Goal: Complete application form

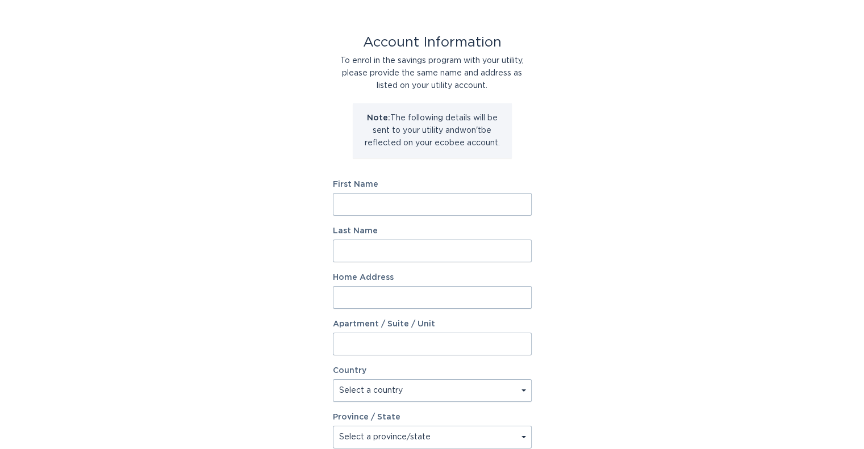
scroll to position [14, 0]
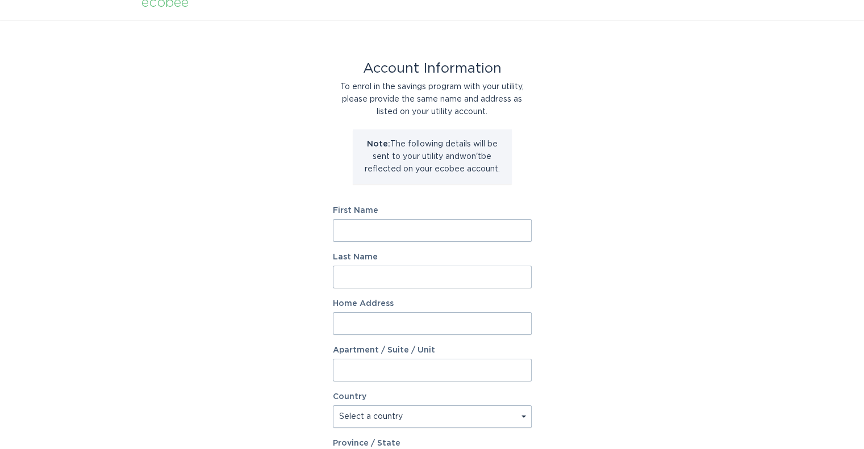
click at [420, 227] on input "First Name" at bounding box center [432, 230] width 199 height 23
type input "sal"
type input "segura"
type input "1252 Windham Ct"
select select "US"
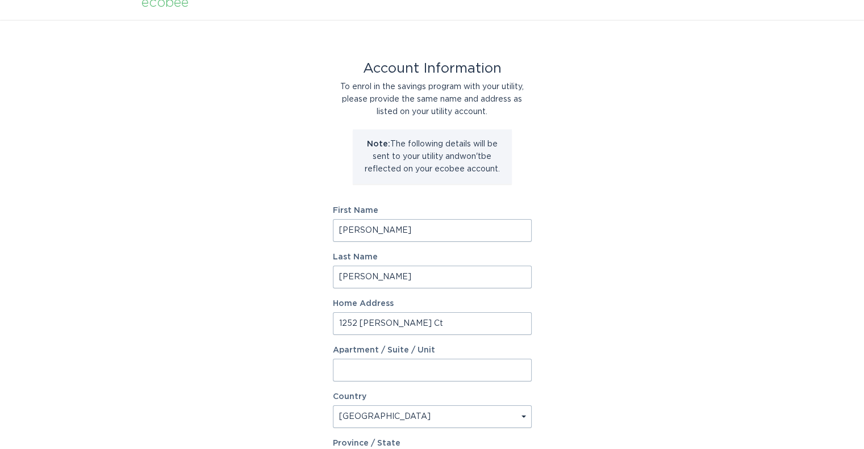
type input "TRACY"
type input "95377-8753"
select select "CA"
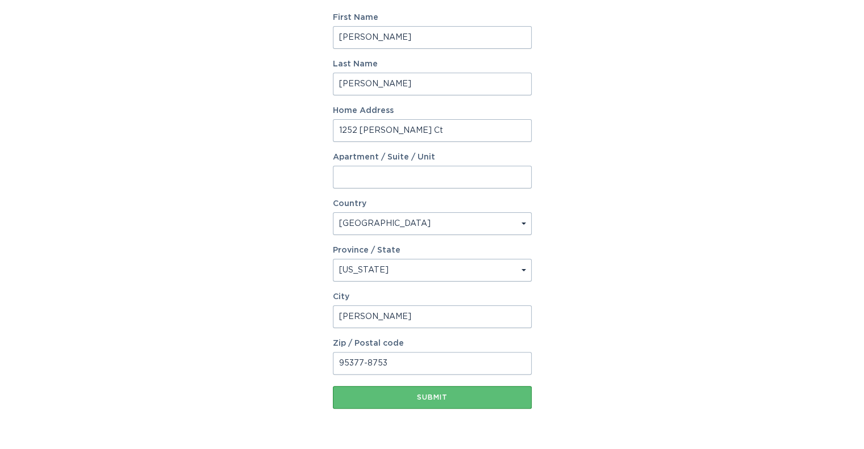
scroll to position [241, 0]
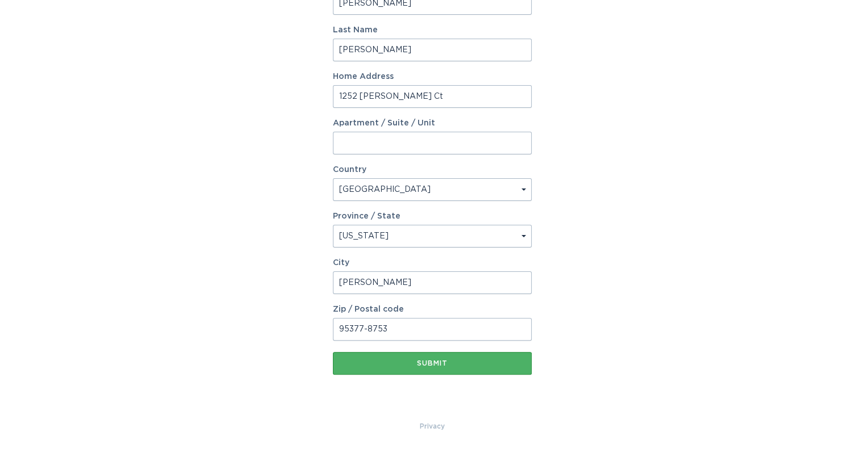
click at [430, 362] on div "Submit" at bounding box center [432, 363] width 187 height 7
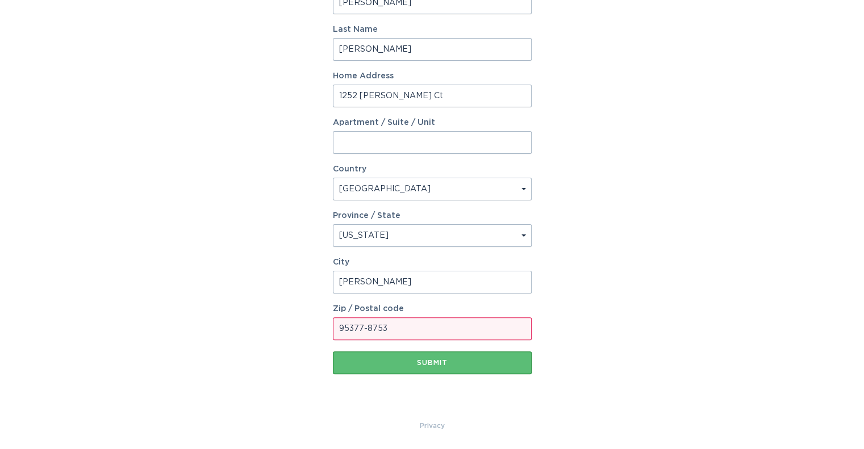
click at [409, 334] on input "95377-8753" at bounding box center [432, 328] width 199 height 23
drag, startPoint x: 398, startPoint y: 333, endPoint x: 359, endPoint y: 340, distance: 39.1
click at [359, 339] on input "95377-8753" at bounding box center [432, 328] width 199 height 23
type input "95377"
click at [407, 374] on button "Submit" at bounding box center [432, 363] width 199 height 23
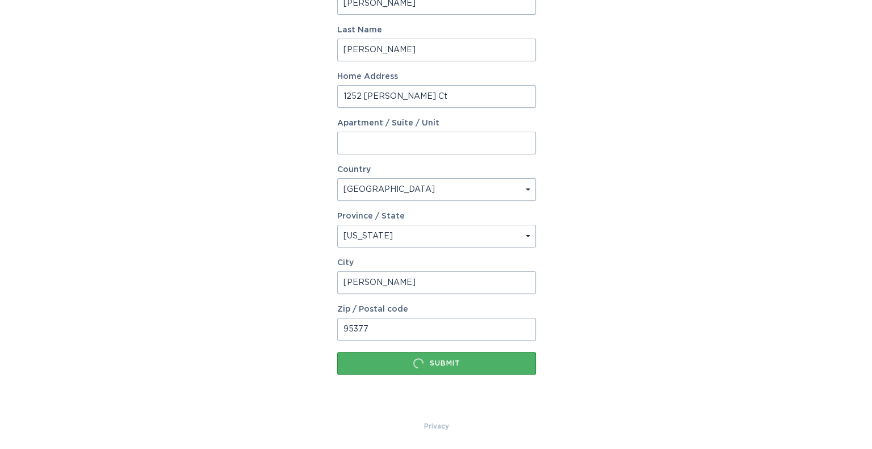
scroll to position [0, 0]
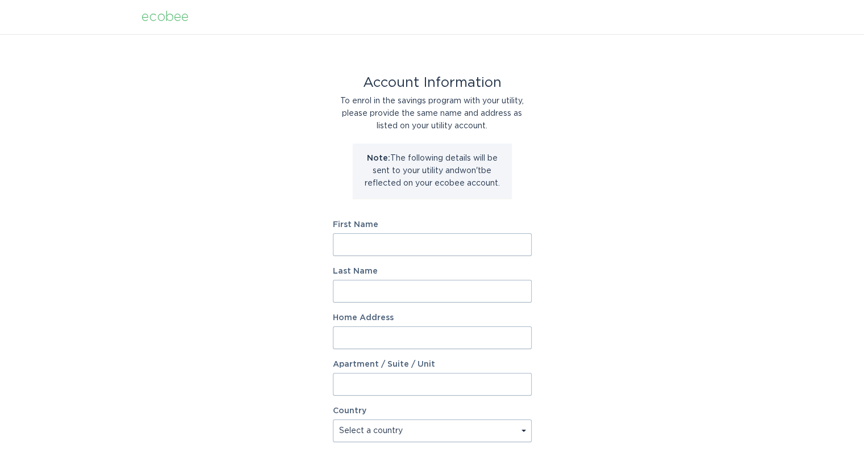
click at [388, 248] on input "First Name" at bounding box center [432, 244] width 199 height 23
type input "Martha"
type input "Segura"
type input "1252 Windham Ct"
select select "US"
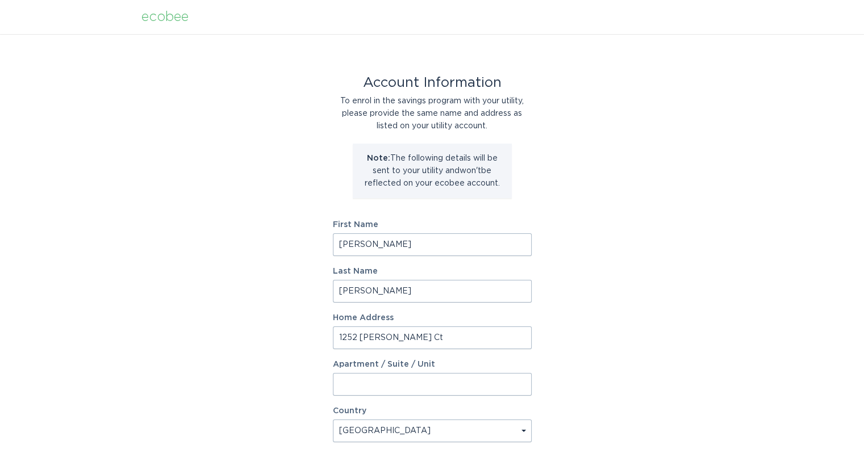
type input "Tracy"
type input "95377"
select select "CA"
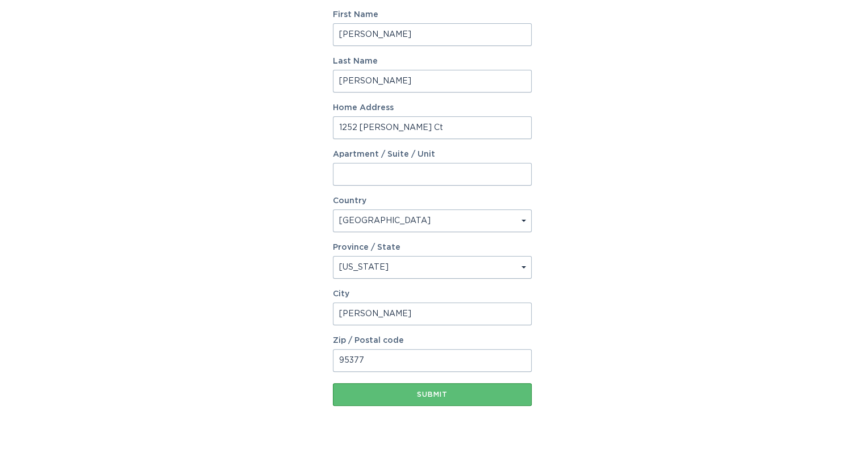
scroll to position [241, 0]
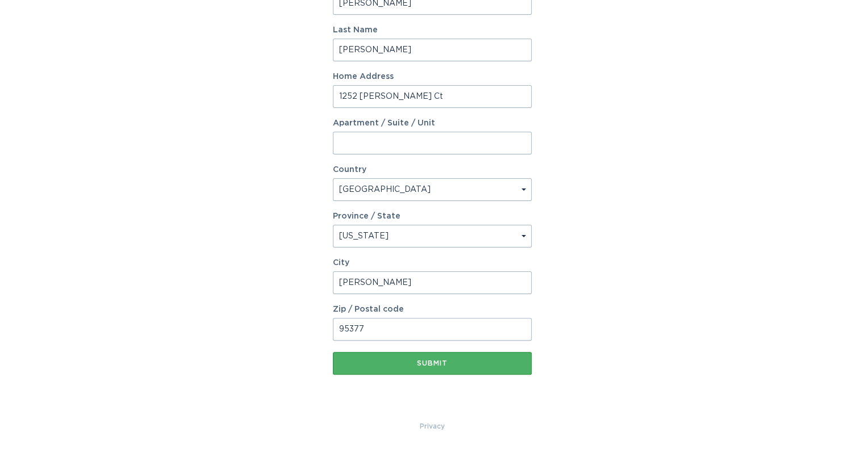
click at [426, 365] on div "Submit" at bounding box center [432, 363] width 187 height 7
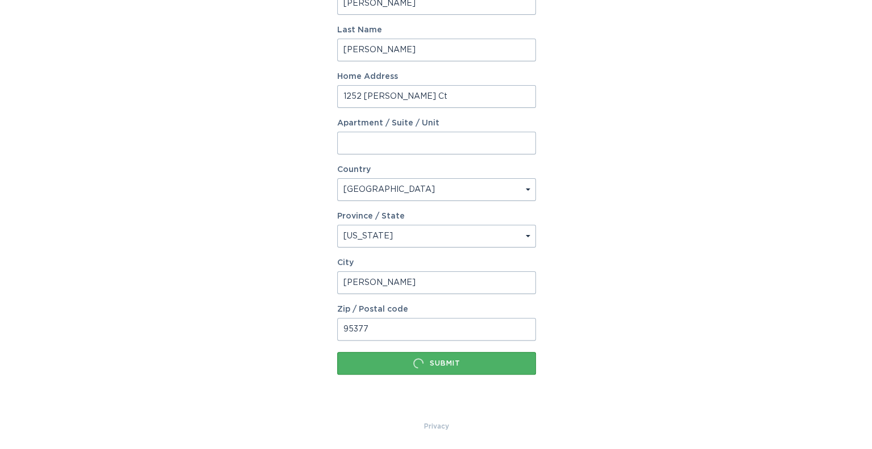
scroll to position [0, 0]
